Goal: Find contact information: Find contact information

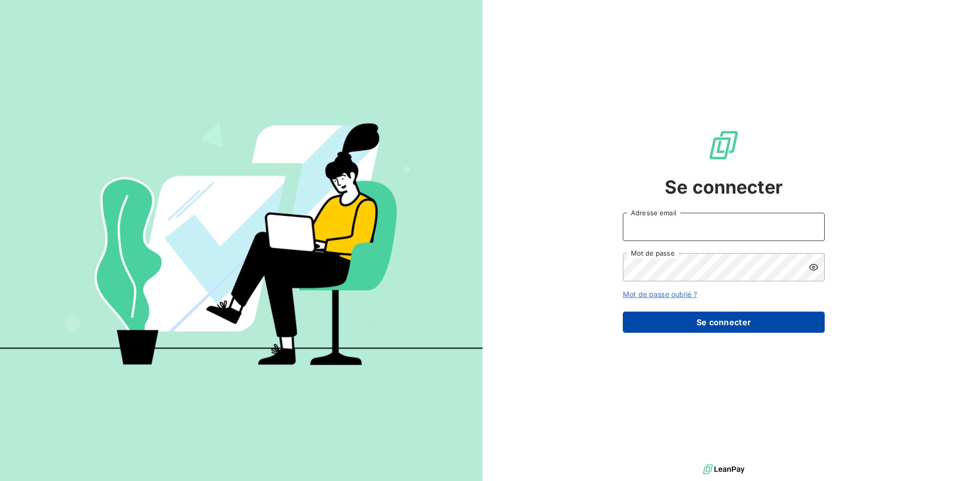
type input "mj@scepia.fr"
click at [728, 323] on button "Se connecter" at bounding box center [724, 322] width 202 height 21
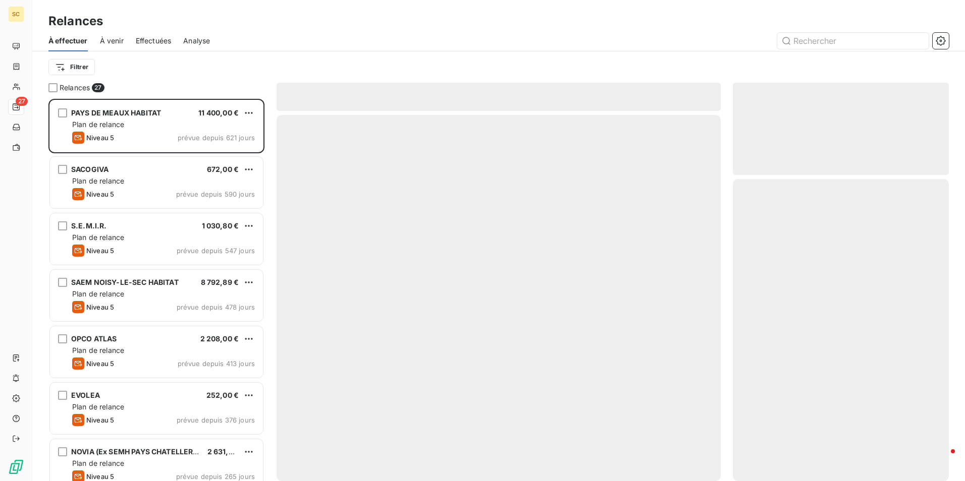
scroll to position [375, 208]
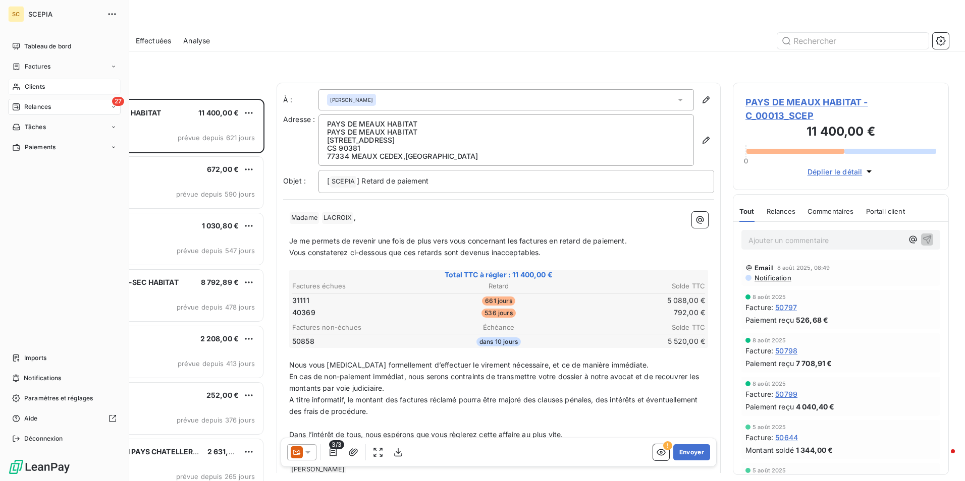
click at [34, 85] on span "Clients" at bounding box center [35, 86] width 20 height 9
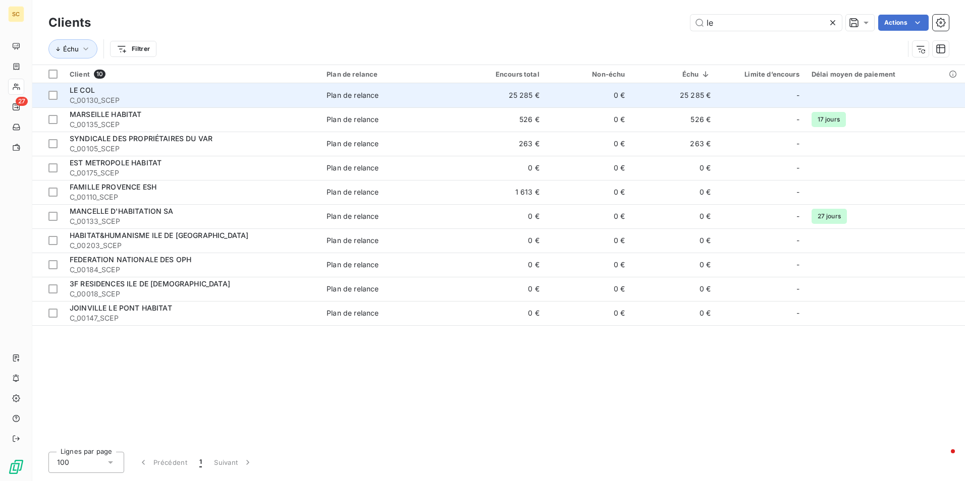
type input "le"
click at [152, 99] on span "C_00130_SCEP" at bounding box center [192, 100] width 245 height 10
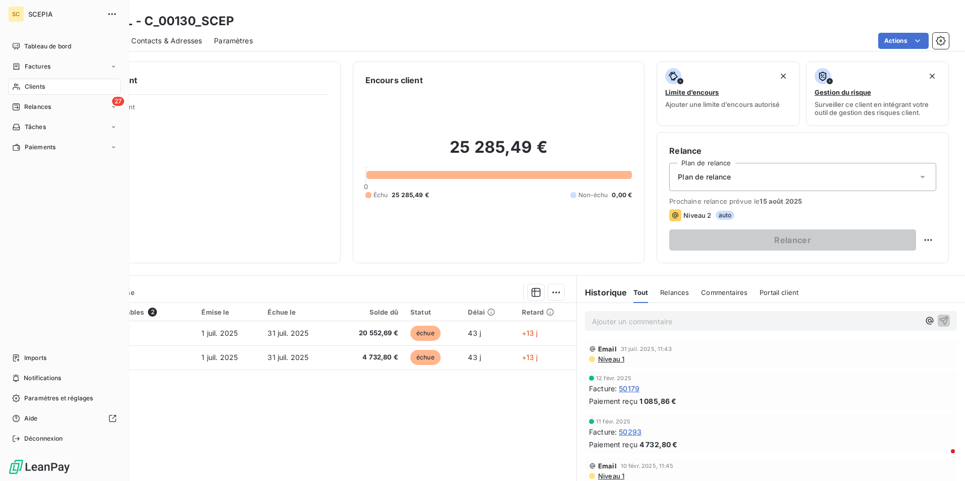
click at [40, 87] on span "Clients" at bounding box center [35, 86] width 20 height 9
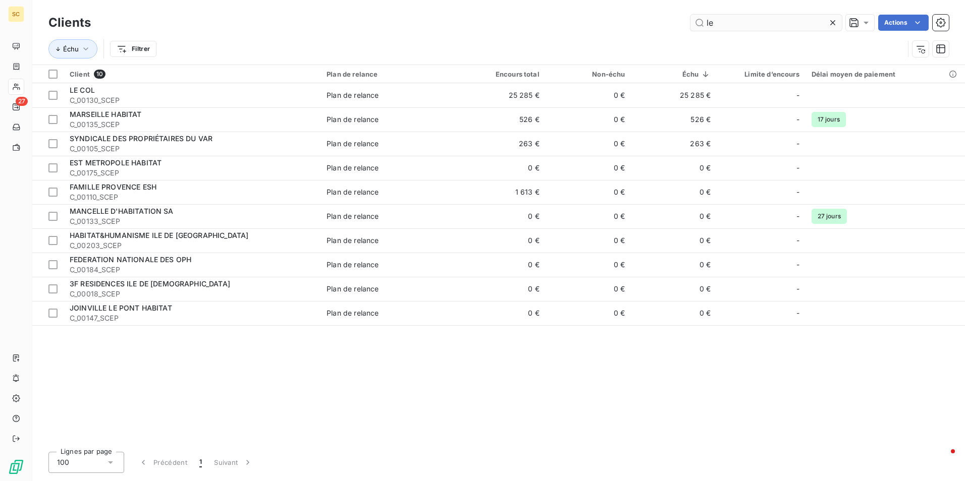
drag, startPoint x: 738, startPoint y: 21, endPoint x: 689, endPoint y: 23, distance: 48.5
click at [690, 23] on input "le" at bounding box center [765, 23] width 151 height 16
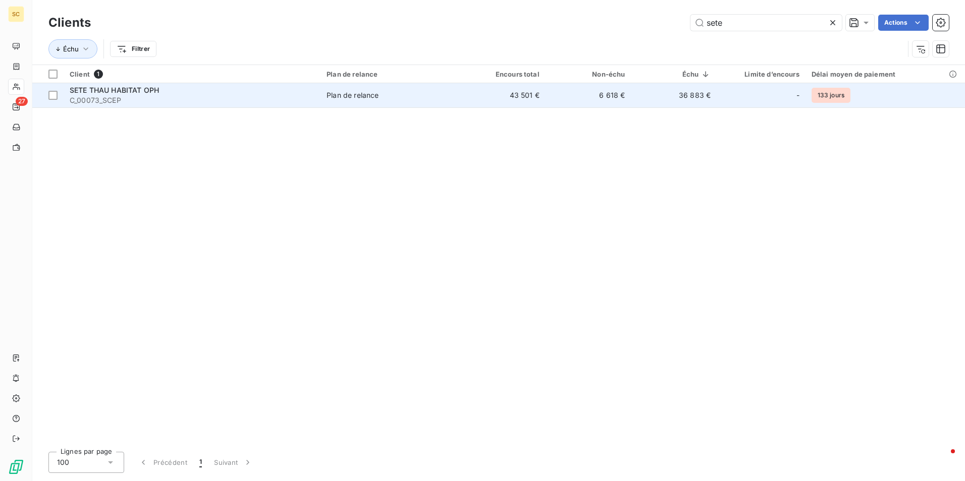
type input "sete"
click at [151, 91] on span "SETE THAU HABITAT OPH" at bounding box center [114, 90] width 89 height 9
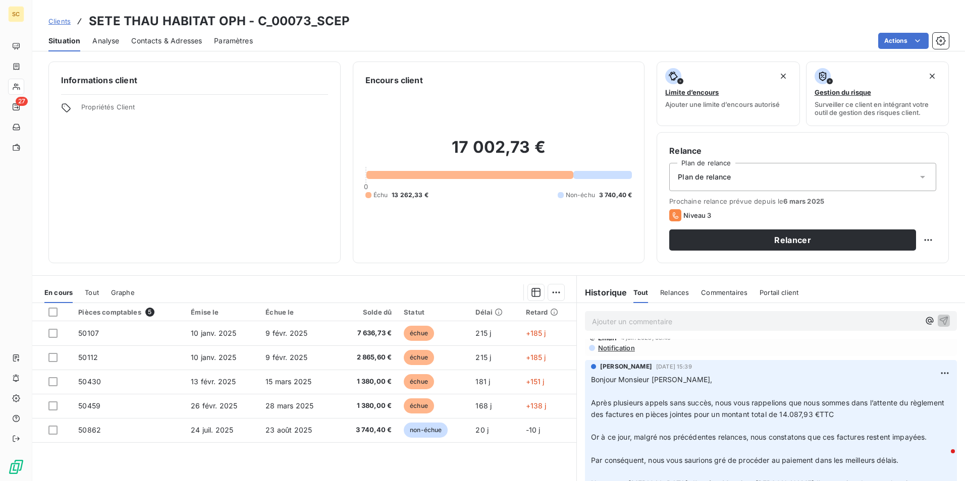
scroll to position [289, 0]
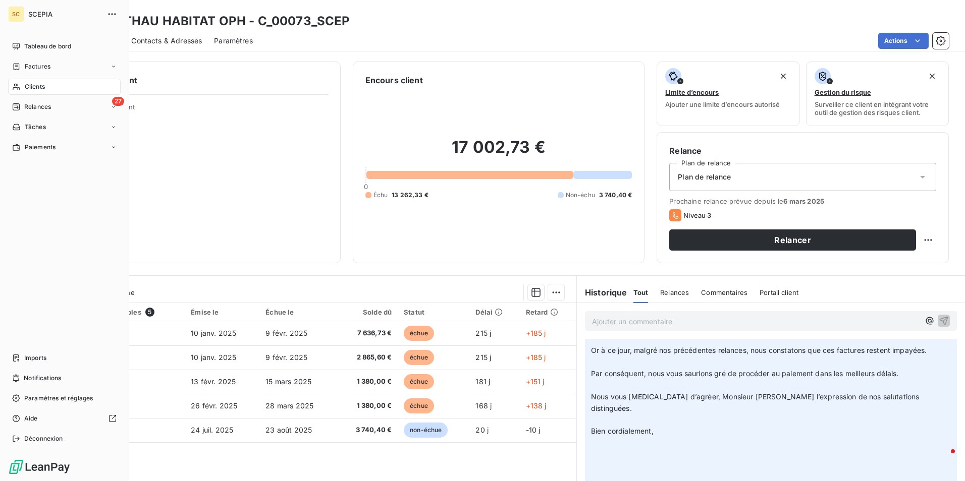
click at [41, 83] on span "Clients" at bounding box center [35, 86] width 20 height 9
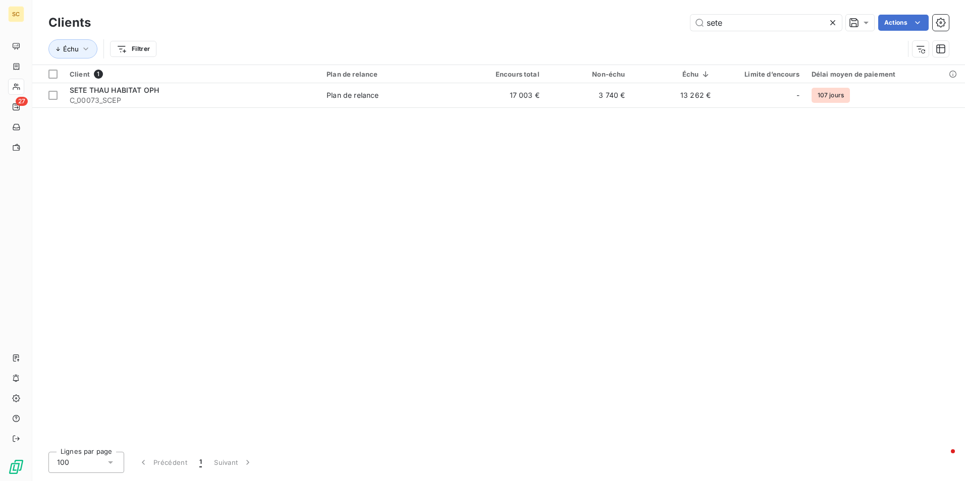
drag, startPoint x: 736, startPoint y: 25, endPoint x: 667, endPoint y: 23, distance: 68.6
click at [667, 23] on div "sete Actions" at bounding box center [526, 23] width 846 height 16
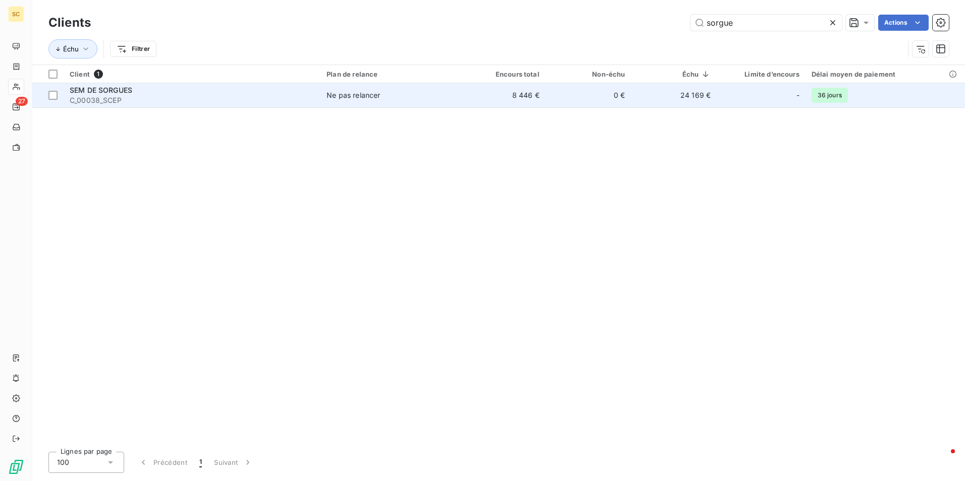
type input "sorgue"
click at [112, 92] on span "SEM DE SORGUES" at bounding box center [101, 90] width 63 height 9
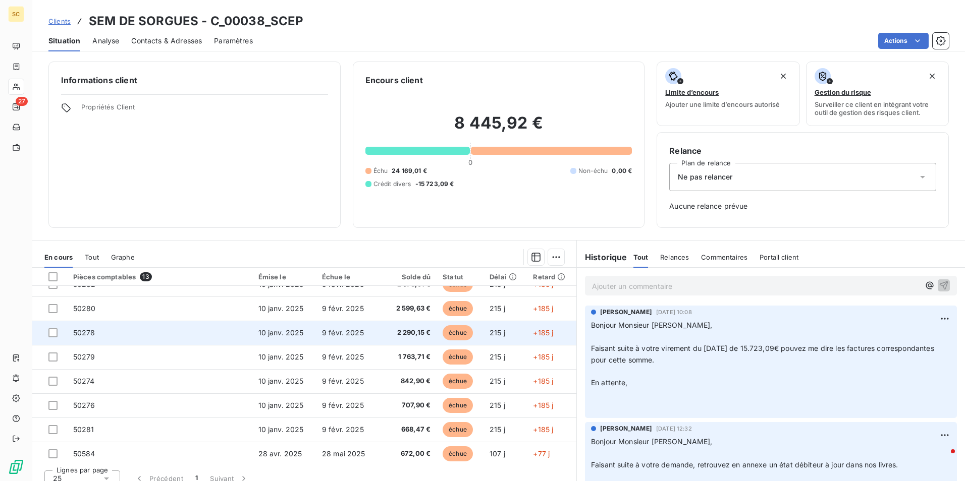
scroll to position [139, 0]
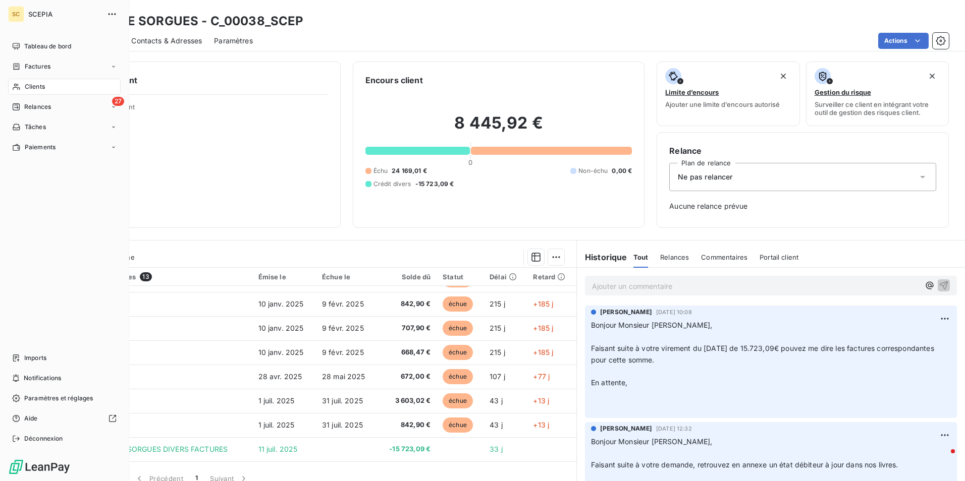
click at [45, 85] on span "Clients" at bounding box center [35, 86] width 20 height 9
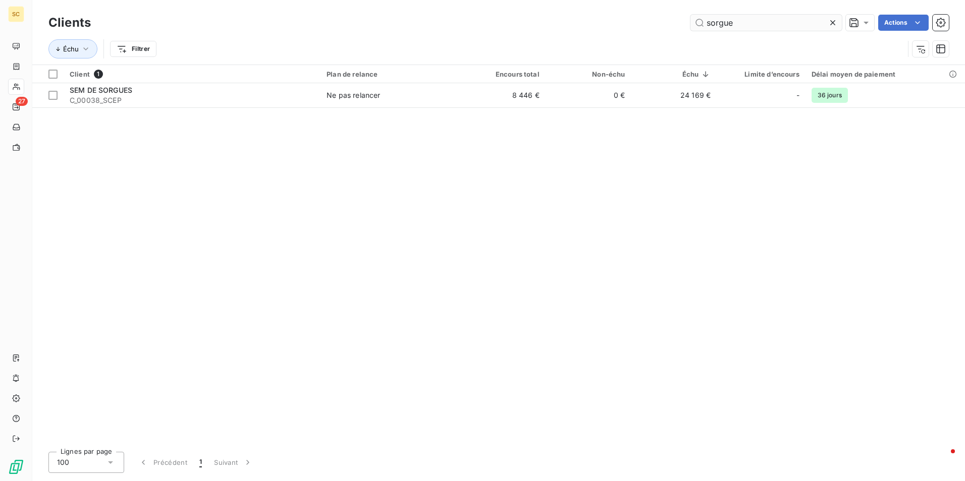
drag, startPoint x: 745, startPoint y: 24, endPoint x: 703, endPoint y: 24, distance: 42.4
click at [703, 24] on input "sorgue" at bounding box center [765, 23] width 151 height 16
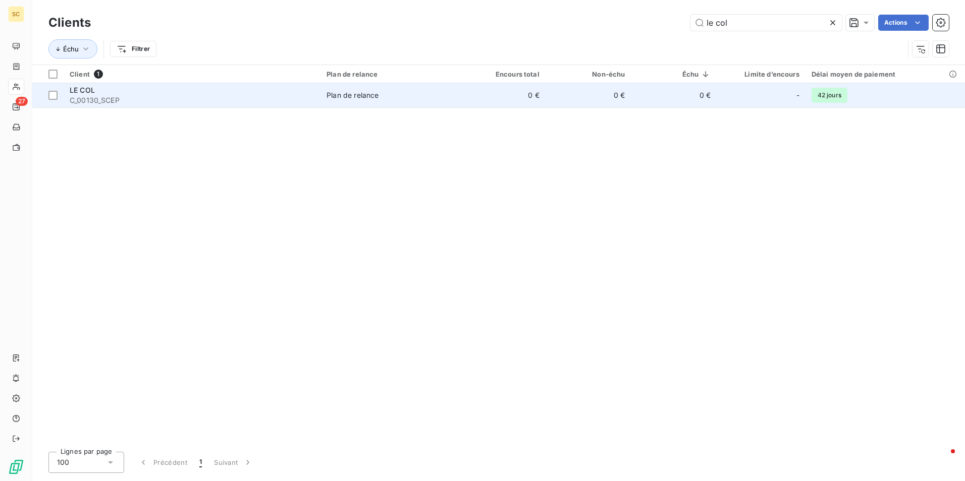
type input "le col"
click at [353, 95] on div "Plan de relance" at bounding box center [352, 95] width 52 height 10
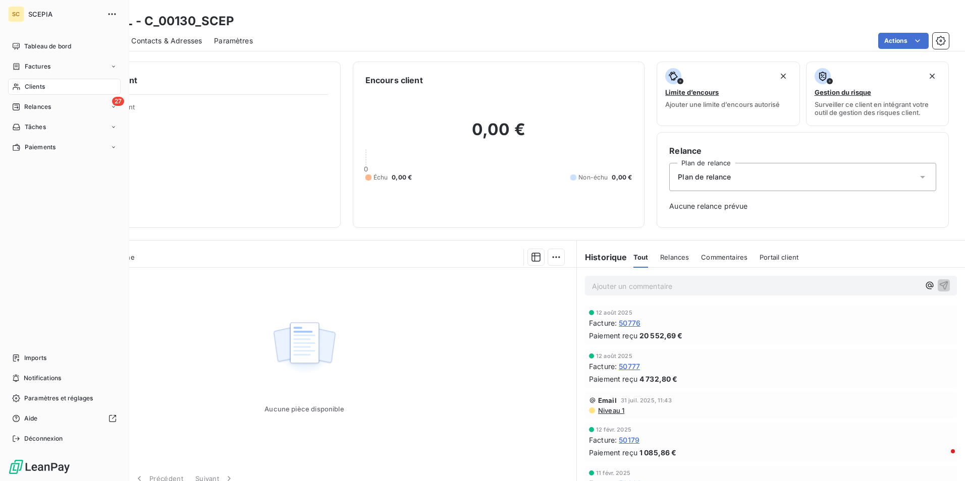
click at [39, 82] on span "Clients" at bounding box center [35, 86] width 20 height 9
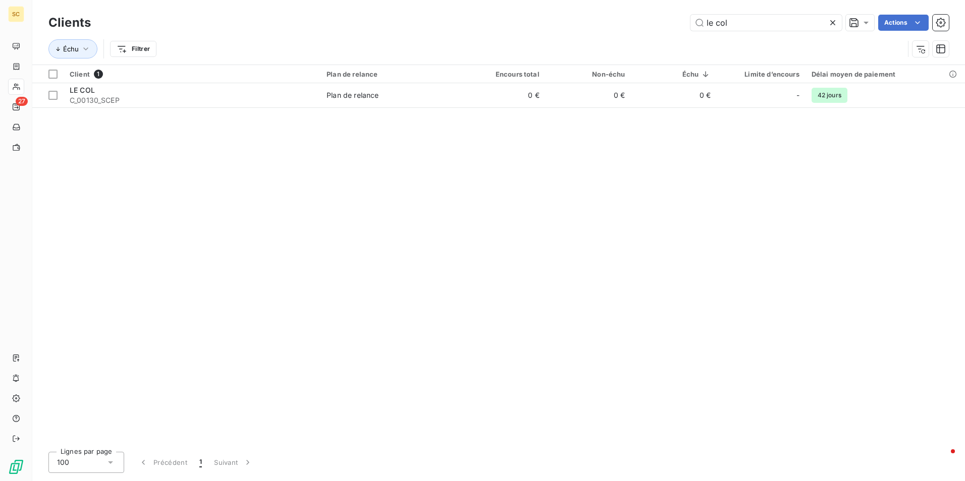
click at [832, 20] on icon at bounding box center [832, 23] width 10 height 10
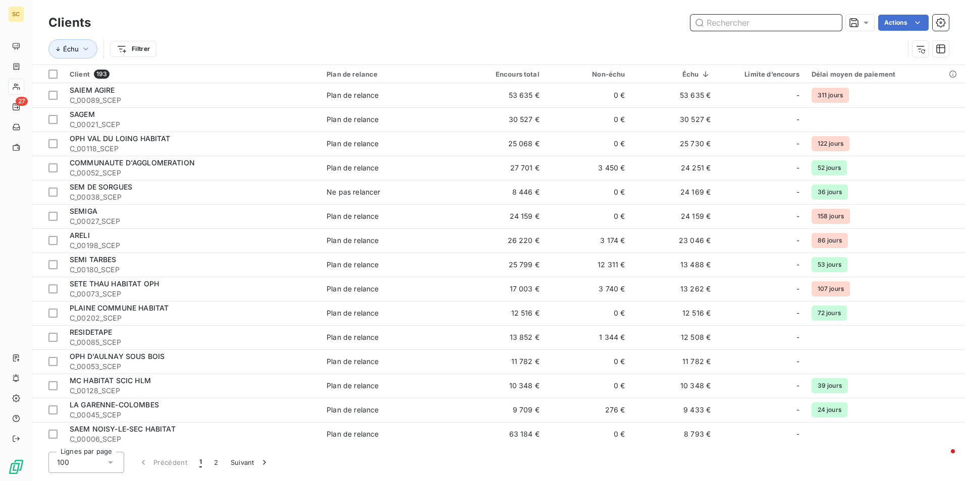
click at [759, 20] on input "text" at bounding box center [765, 23] width 151 height 16
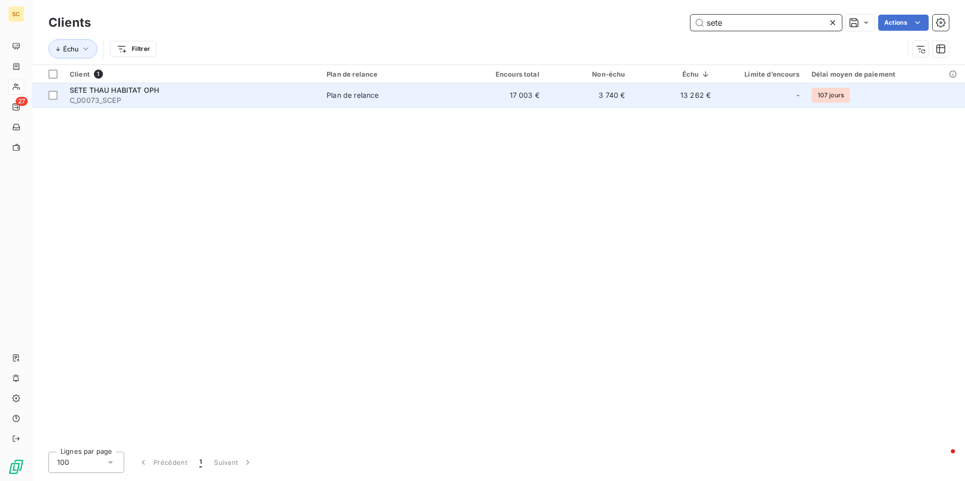
type input "sete"
click at [140, 89] on span "SETE THAU HABITAT OPH" at bounding box center [114, 90] width 89 height 9
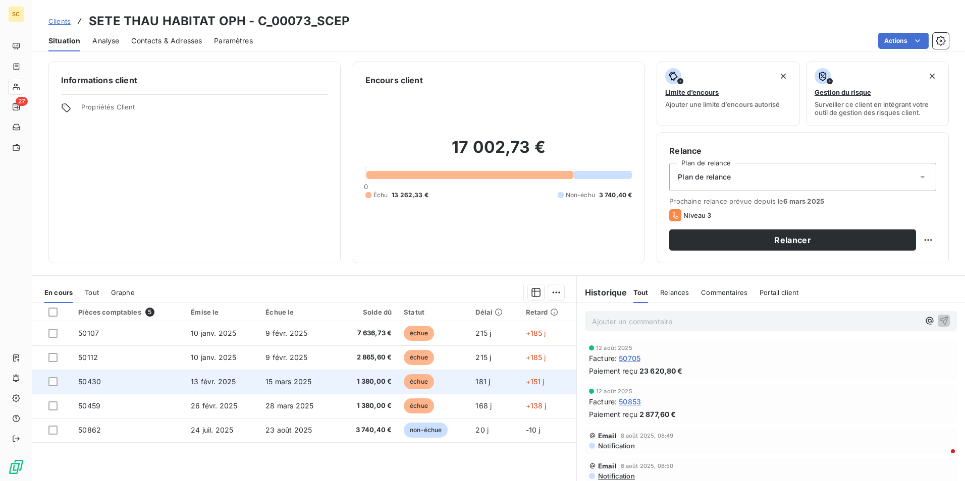
scroll to position [46, 0]
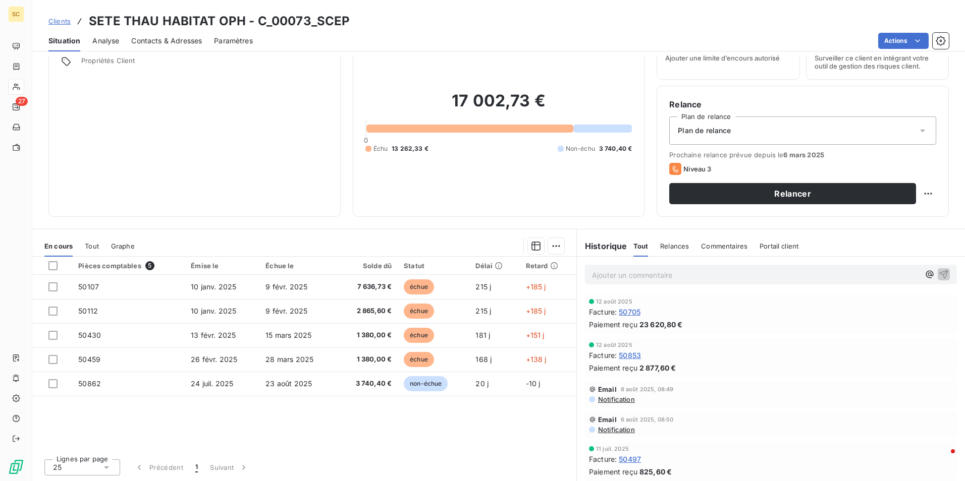
click at [815, 324] on div "Paiement reçu 23 620,80 €" at bounding box center [771, 324] width 364 height 11
click at [463, 456] on div "Lignes par page 25 Précédent 1 Suivant" at bounding box center [304, 466] width 544 height 30
click at [178, 40] on span "Contacts & Adresses" at bounding box center [166, 41] width 71 height 10
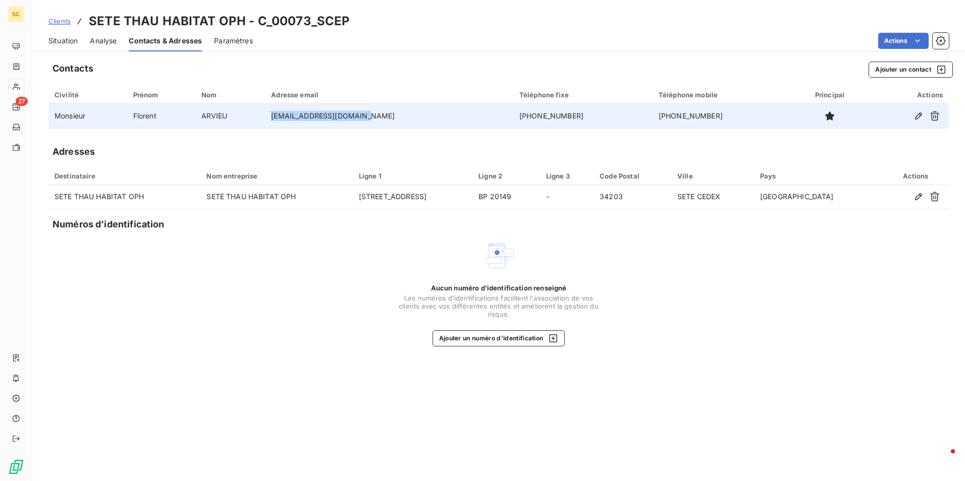
drag, startPoint x: 383, startPoint y: 115, endPoint x: 305, endPoint y: 114, distance: 78.2
click at [305, 114] on td "[EMAIL_ADDRESS][DOMAIN_NAME]" at bounding box center [389, 116] width 248 height 24
copy td "[EMAIL_ADDRESS][DOMAIN_NAME]"
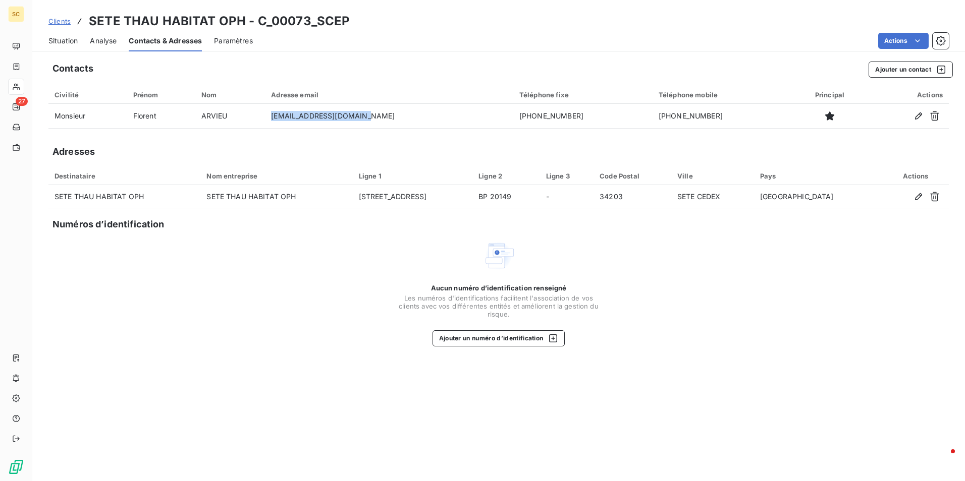
click at [72, 45] on span "Situation" at bounding box center [62, 41] width 29 height 10
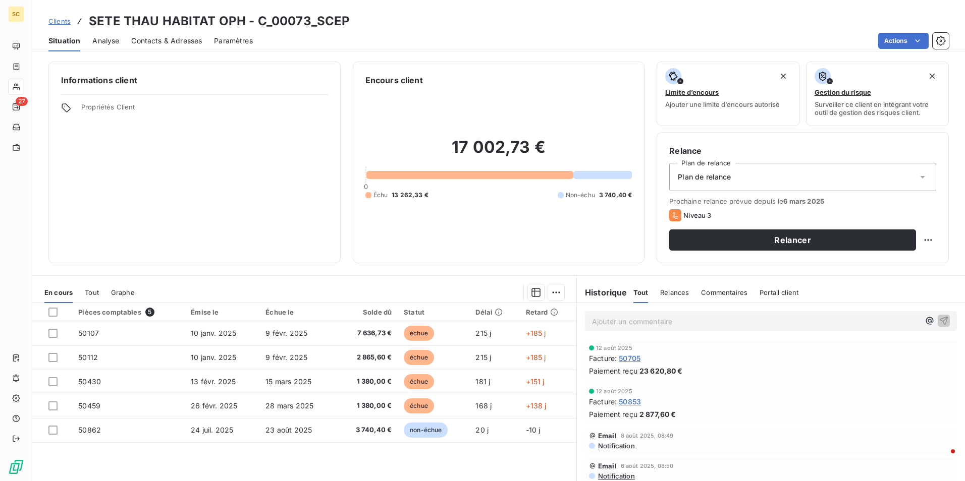
click at [630, 329] on div "Ajouter un commentaire ﻿" at bounding box center [771, 321] width 372 height 20
click at [602, 327] on p "Ajouter un commentaire ﻿" at bounding box center [755, 321] width 327 height 13
drag, startPoint x: 598, startPoint y: 322, endPoint x: 735, endPoint y: 362, distance: 142.1
click at [735, 362] on div "Facture : 50705" at bounding box center [771, 358] width 364 height 11
click at [709, 294] on span "Commentaires" at bounding box center [724, 293] width 46 height 8
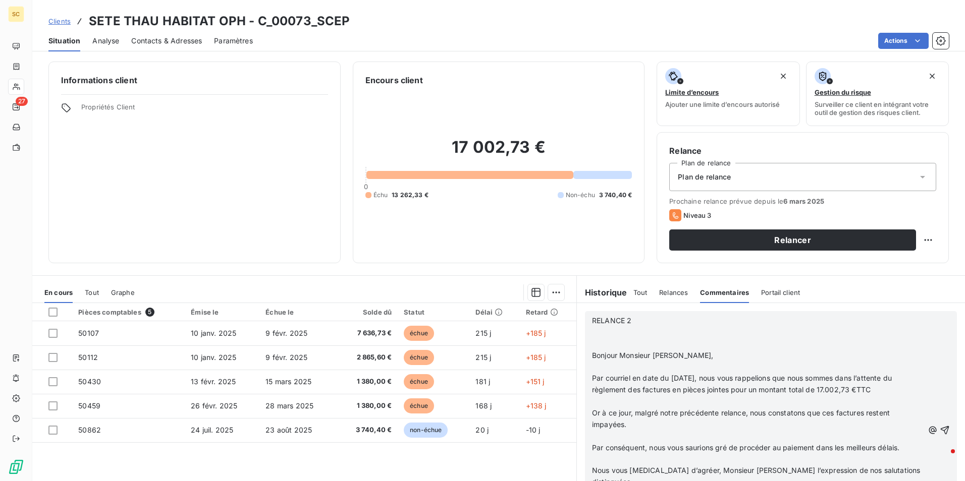
scroll to position [101, 0]
click at [940, 428] on icon "button" at bounding box center [944, 430] width 9 height 9
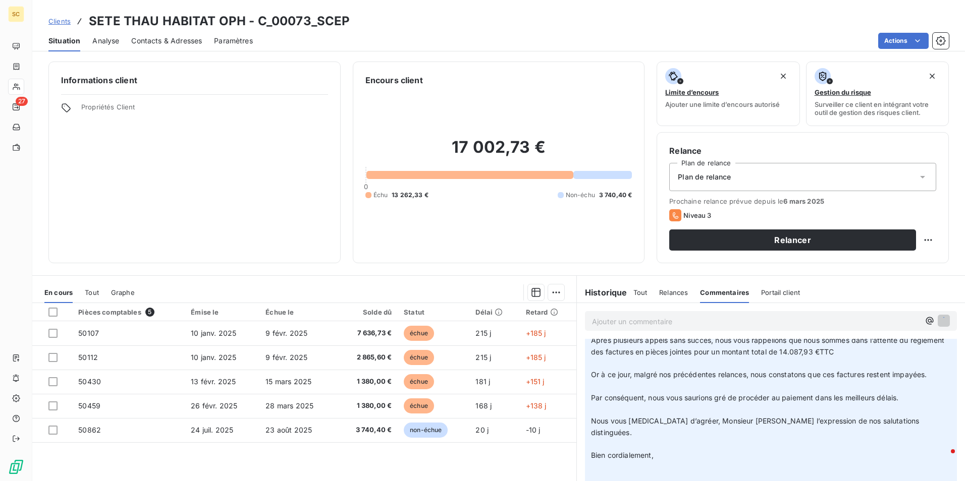
scroll to position [0, 0]
